Goal: Task Accomplishment & Management: Use online tool/utility

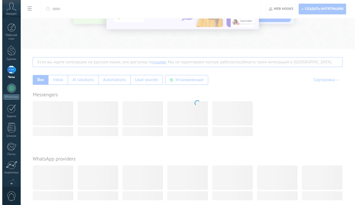
scroll to position [39, 0]
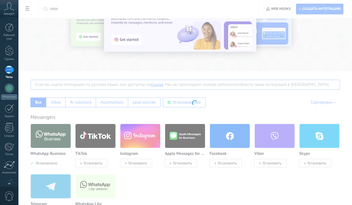
click at [6, 72] on div at bounding box center [9, 70] width 9 height 8
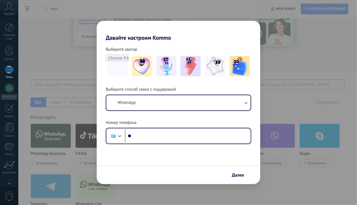
scroll to position [0, 0]
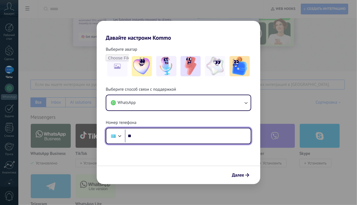
click at [147, 133] on input "**" at bounding box center [188, 136] width 126 height 13
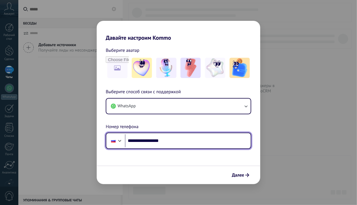
click at [116, 142] on div at bounding box center [113, 141] width 11 height 12
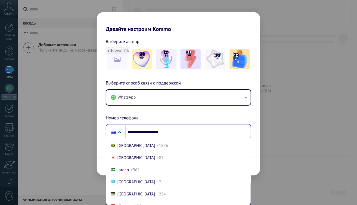
scroll to position [1101, 0]
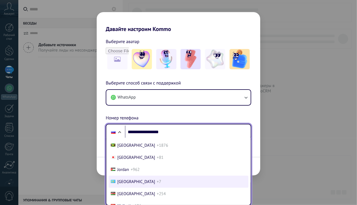
click at [142, 188] on li "Kazakhstan +7" at bounding box center [178, 182] width 140 height 12
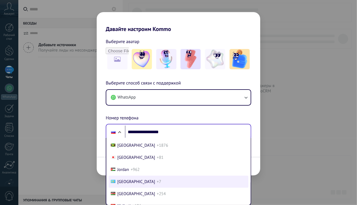
type input "**********"
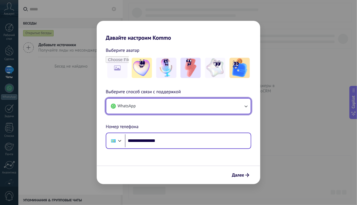
click at [236, 102] on button "WhatsApp" at bounding box center [178, 106] width 144 height 15
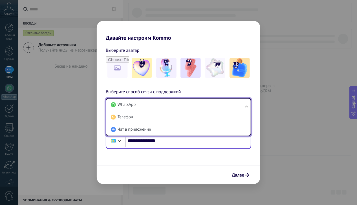
click at [236, 102] on li "WhatsApp" at bounding box center [177, 105] width 138 height 12
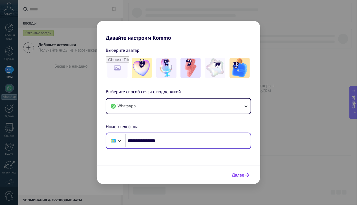
click at [243, 174] on span "Далее" at bounding box center [238, 175] width 12 height 4
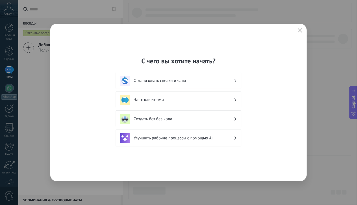
click at [185, 98] on h3 "Чат с клиентами" at bounding box center [184, 99] width 100 height 5
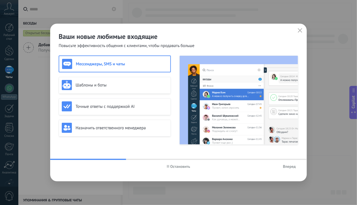
click at [289, 167] on span "Вперед" at bounding box center [289, 167] width 13 height 4
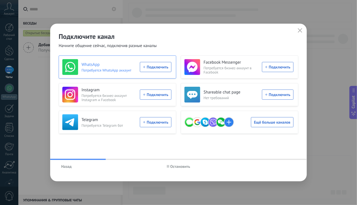
click at [162, 71] on div "WhatsApp Потребуется WhatsApp аккаунт Подключить" at bounding box center [116, 67] width 109 height 16
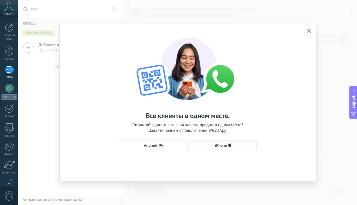
click at [207, 146] on span "iPhone" at bounding box center [223, 145] width 61 height 5
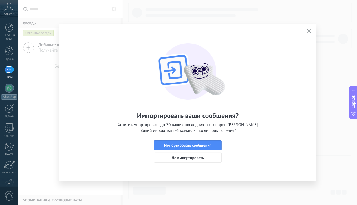
click at [207, 146] on span "Импортировать сообщения" at bounding box center [187, 145] width 47 height 4
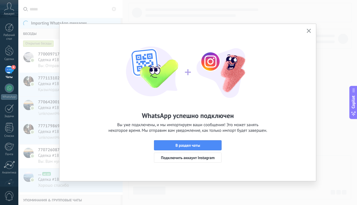
click at [207, 146] on span "В раздел чаты" at bounding box center [187, 145] width 61 height 4
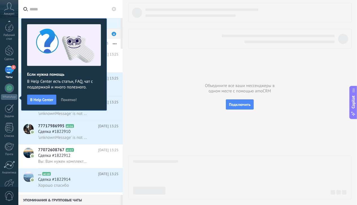
scroll to position [33, 0]
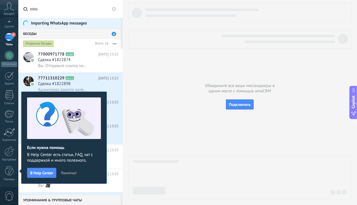
click at [62, 173] on span "Понятно!" at bounding box center [69, 173] width 16 height 4
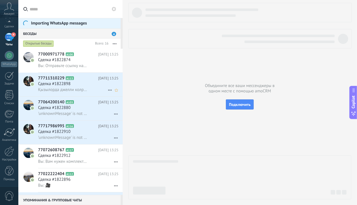
click at [67, 87] on span "Сделка #1822898" at bounding box center [54, 84] width 32 height 6
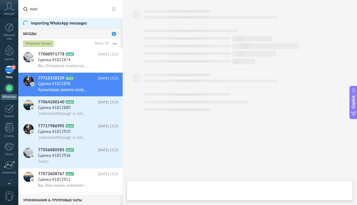
click at [6, 88] on div at bounding box center [9, 88] width 9 height 9
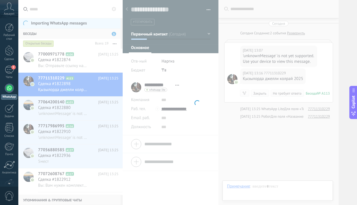
scroll to position [12, 0]
